Goal: Check status: Check status

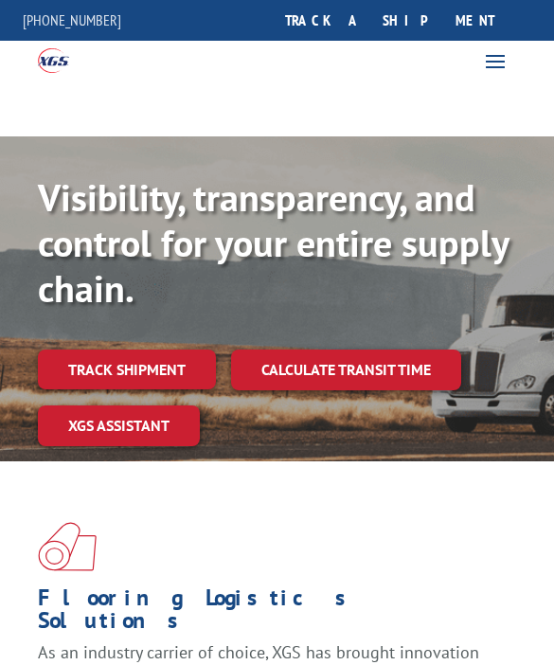
scroll to position [33, 0]
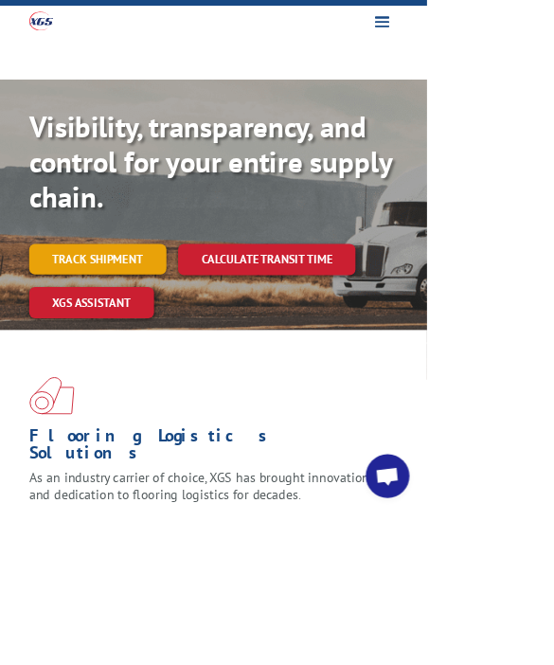
click at [123, 340] on link "Track shipment" at bounding box center [127, 336] width 178 height 40
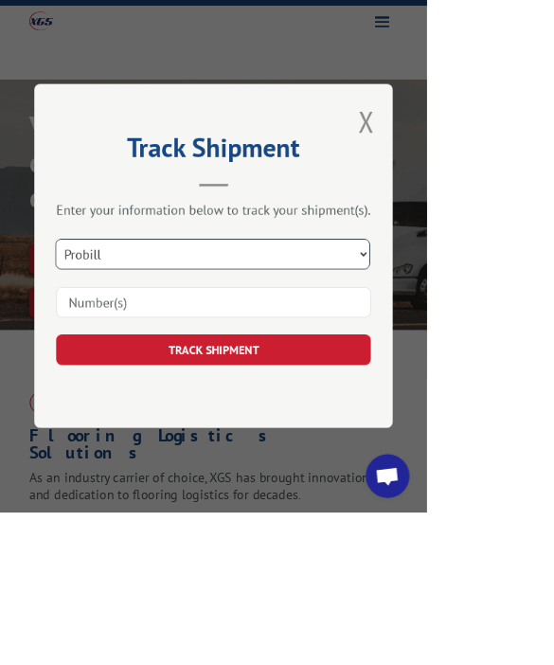
click at [367, 351] on select "Select category... Probill BOL PO" at bounding box center [276, 331] width 408 height 40
select select "bol"
click at [338, 413] on input at bounding box center [277, 393] width 408 height 40
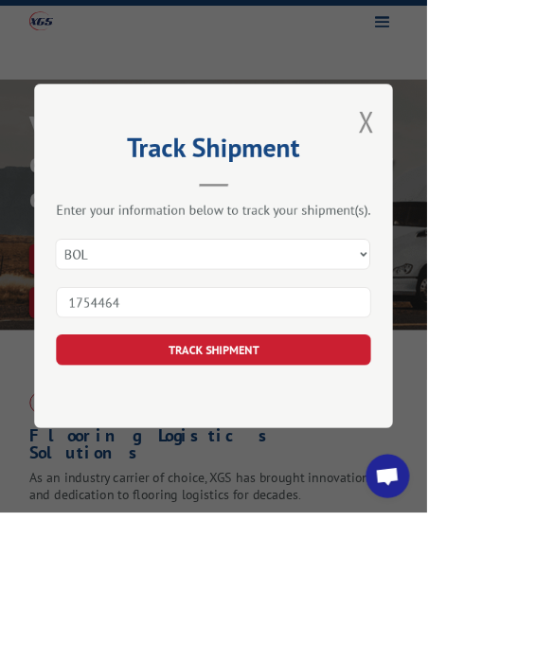
type input "17544642"
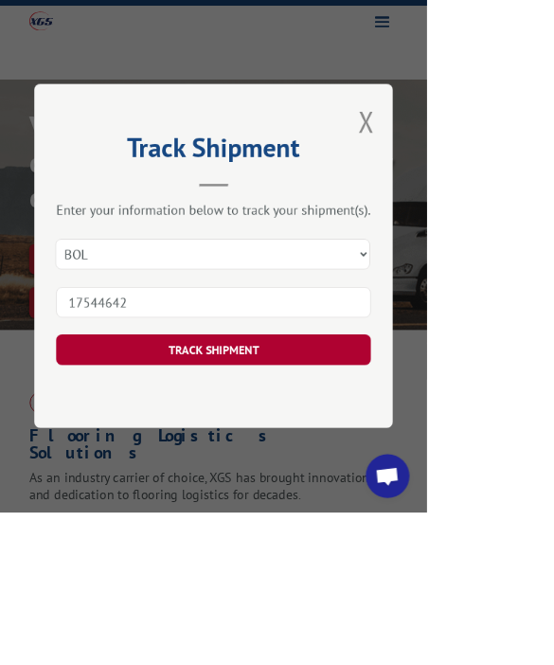
click at [398, 475] on button "TRACK SHIPMENT" at bounding box center [277, 455] width 408 height 40
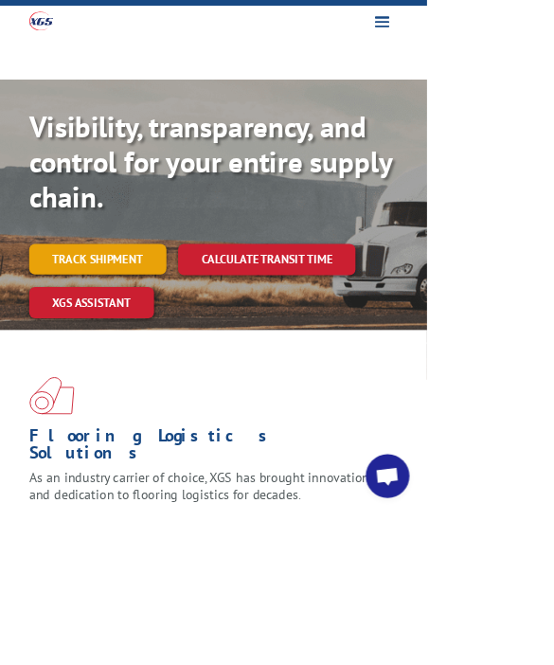
click at [143, 337] on link "Track shipment" at bounding box center [127, 336] width 178 height 40
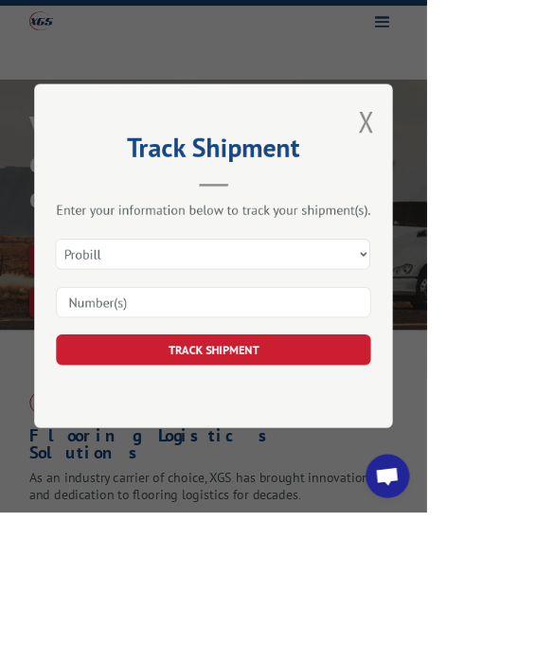
click at [343, 413] on input at bounding box center [277, 393] width 408 height 40
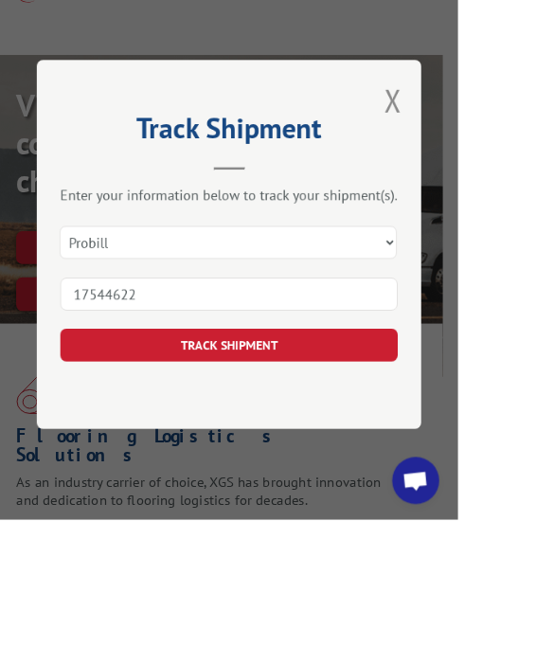
scroll to position [80, 48]
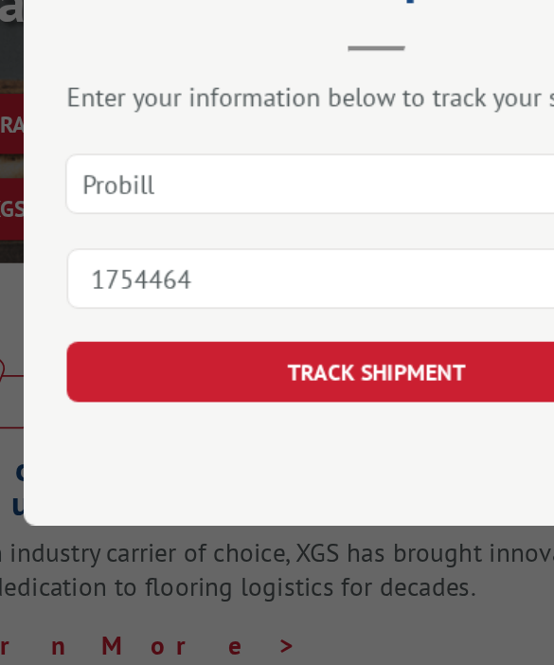
type input "17544642"
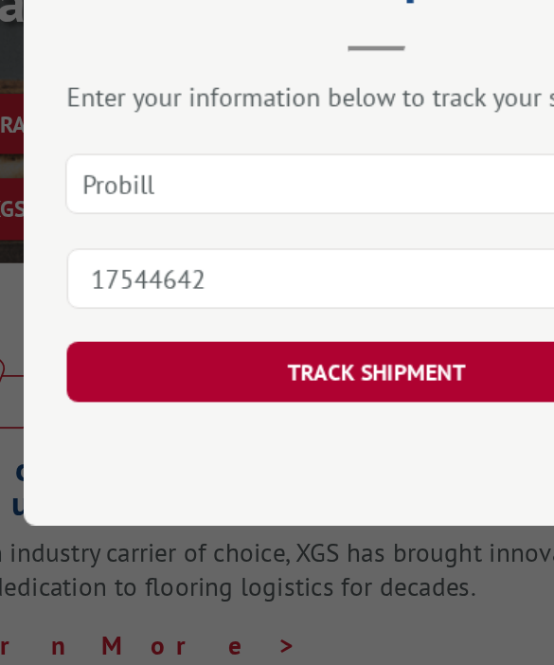
click at [242, 435] on button "TRACK SHIPMENT" at bounding box center [277, 455] width 408 height 40
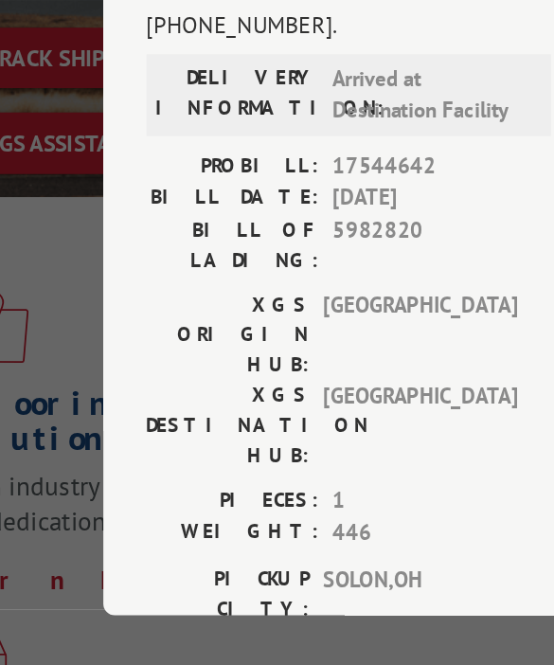
scroll to position [106, 48]
